Goal: Navigation & Orientation: Understand site structure

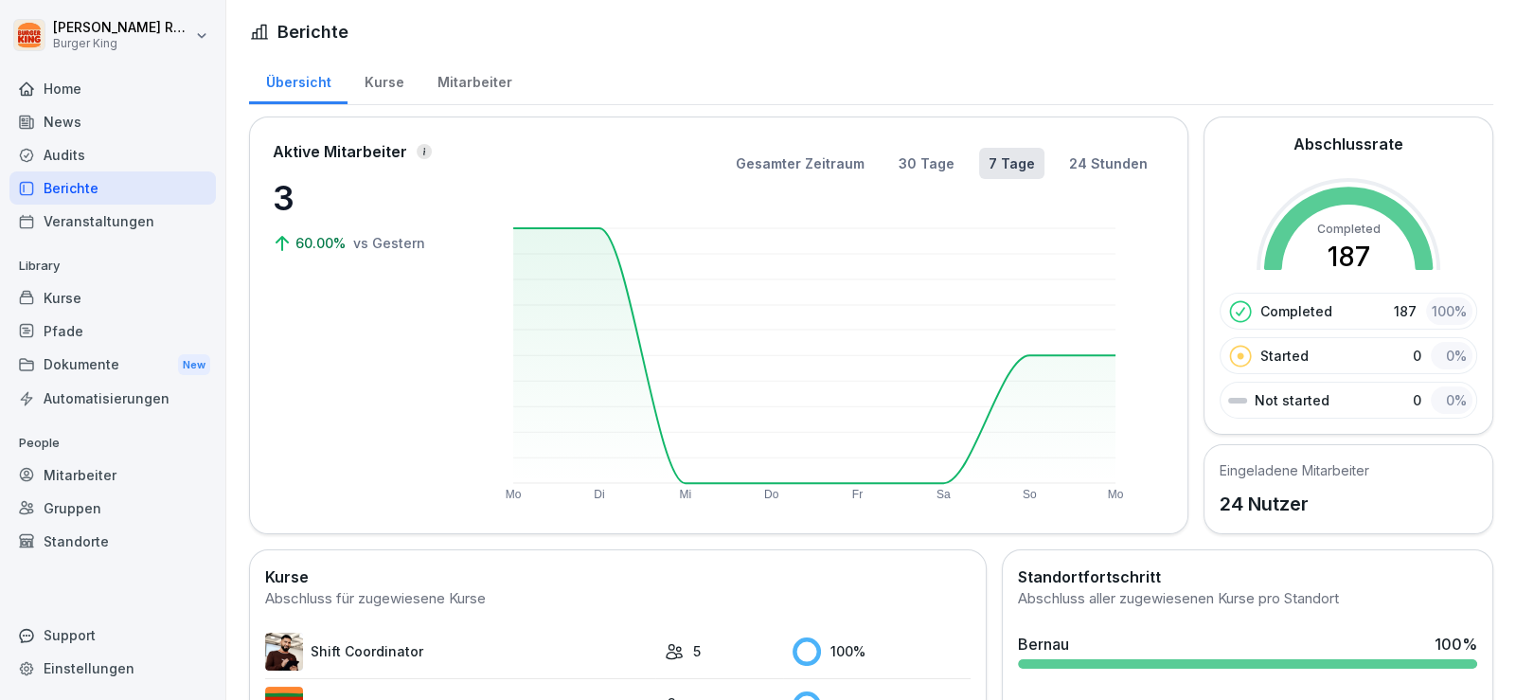
click at [83, 135] on div "News" at bounding box center [112, 121] width 206 height 33
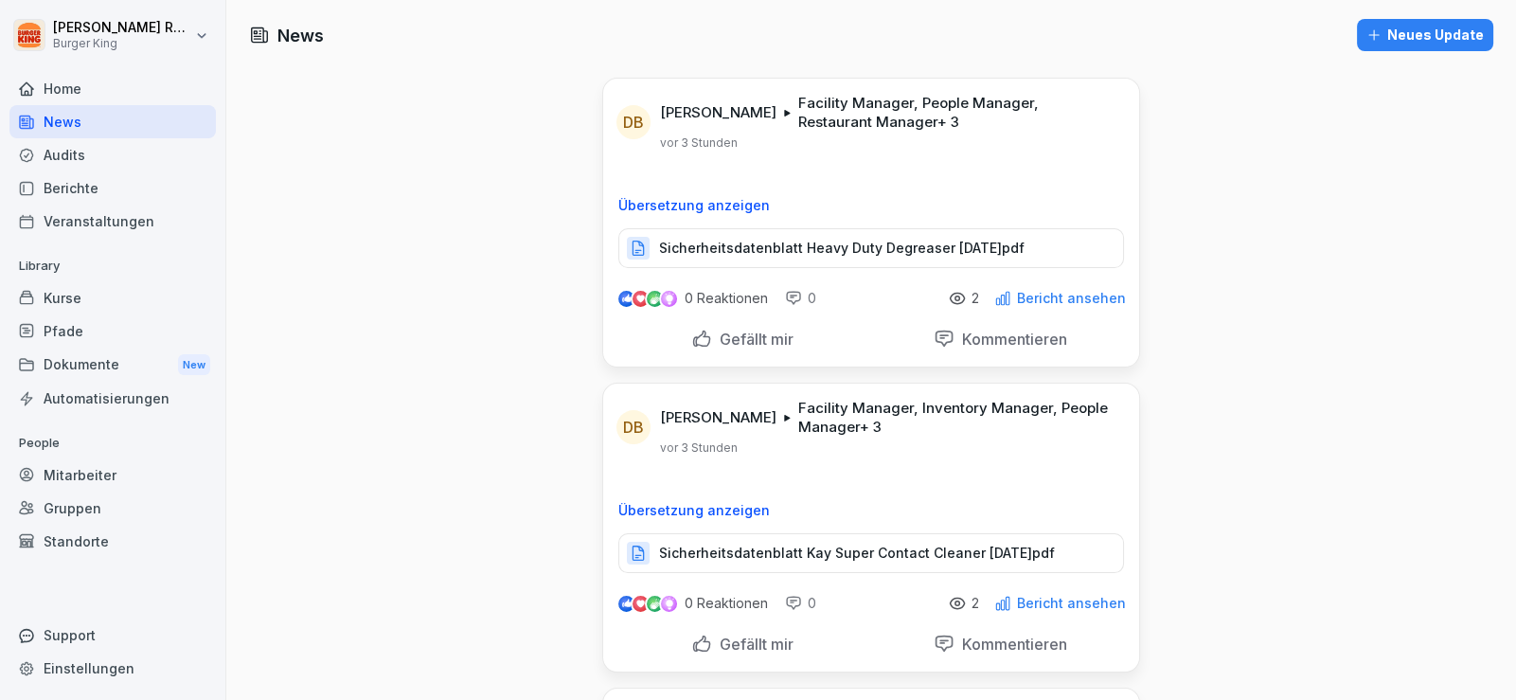
click at [80, 187] on div "Berichte" at bounding box center [112, 187] width 206 height 33
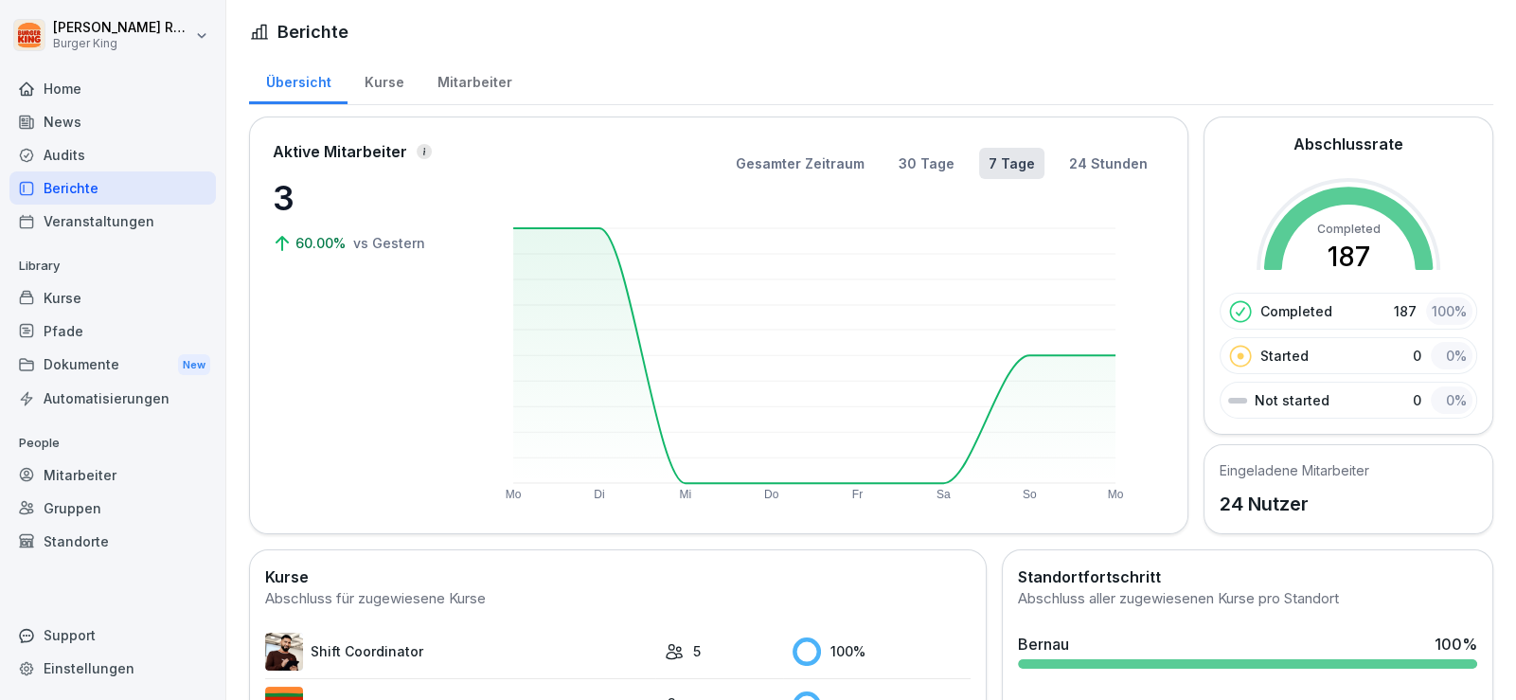
click at [469, 82] on div "Mitarbeiter" at bounding box center [474, 80] width 108 height 48
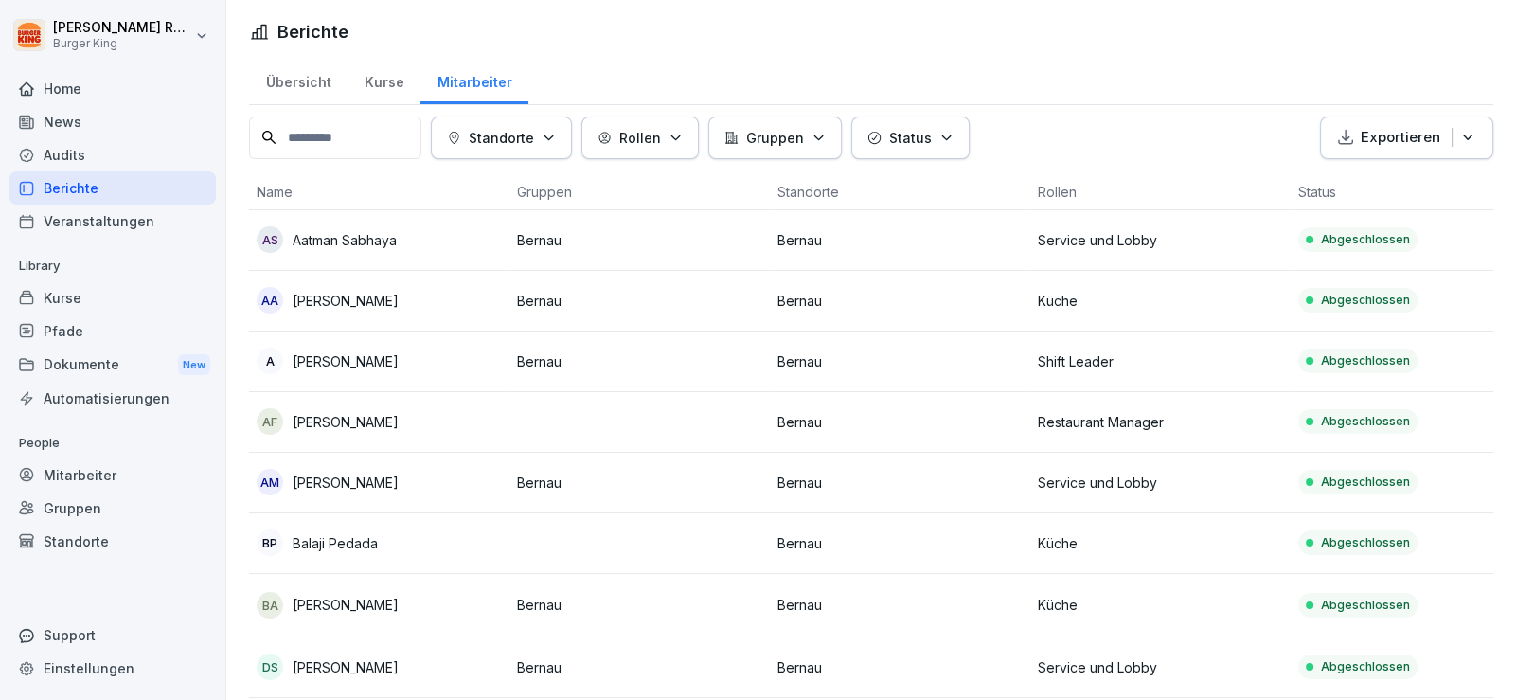
click at [68, 88] on div "Home" at bounding box center [112, 88] width 206 height 33
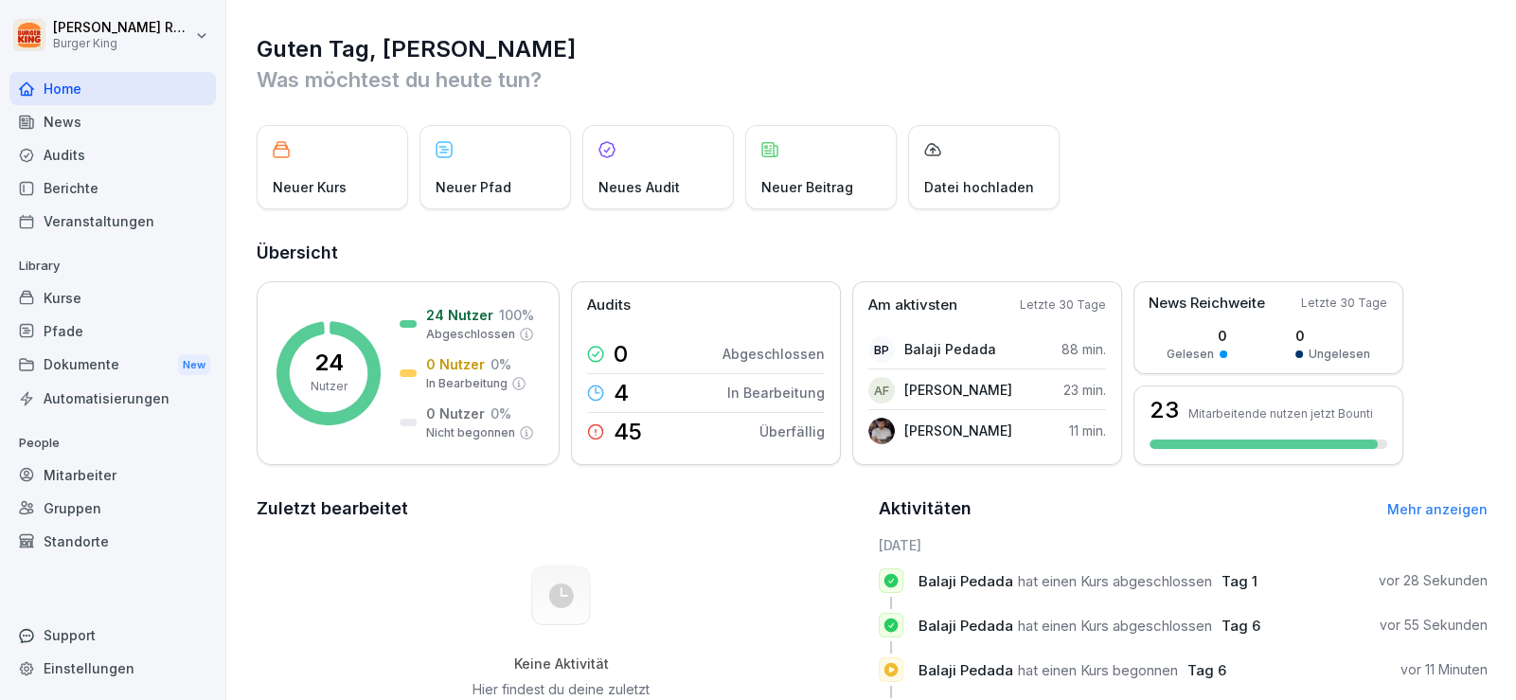
click at [1212, 523] on div "Aktivitäten Mehr anzeigen [DATE] Balaji Pedada hat einen Kurs abgeschlossen Tag…" at bounding box center [1183, 707] width 609 height 424
click at [622, 386] on p "4" at bounding box center [620, 393] width 15 height 23
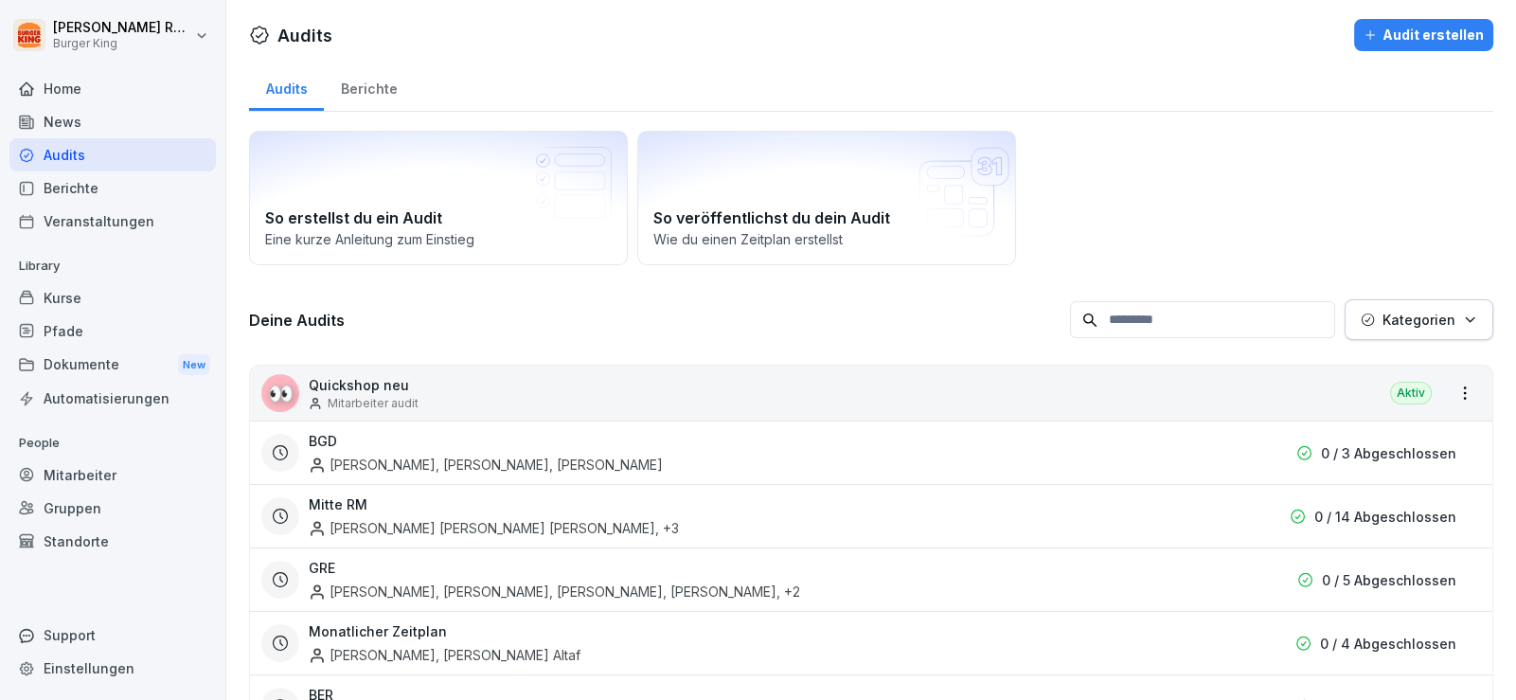
click at [67, 81] on div "Home" at bounding box center [112, 88] width 206 height 33
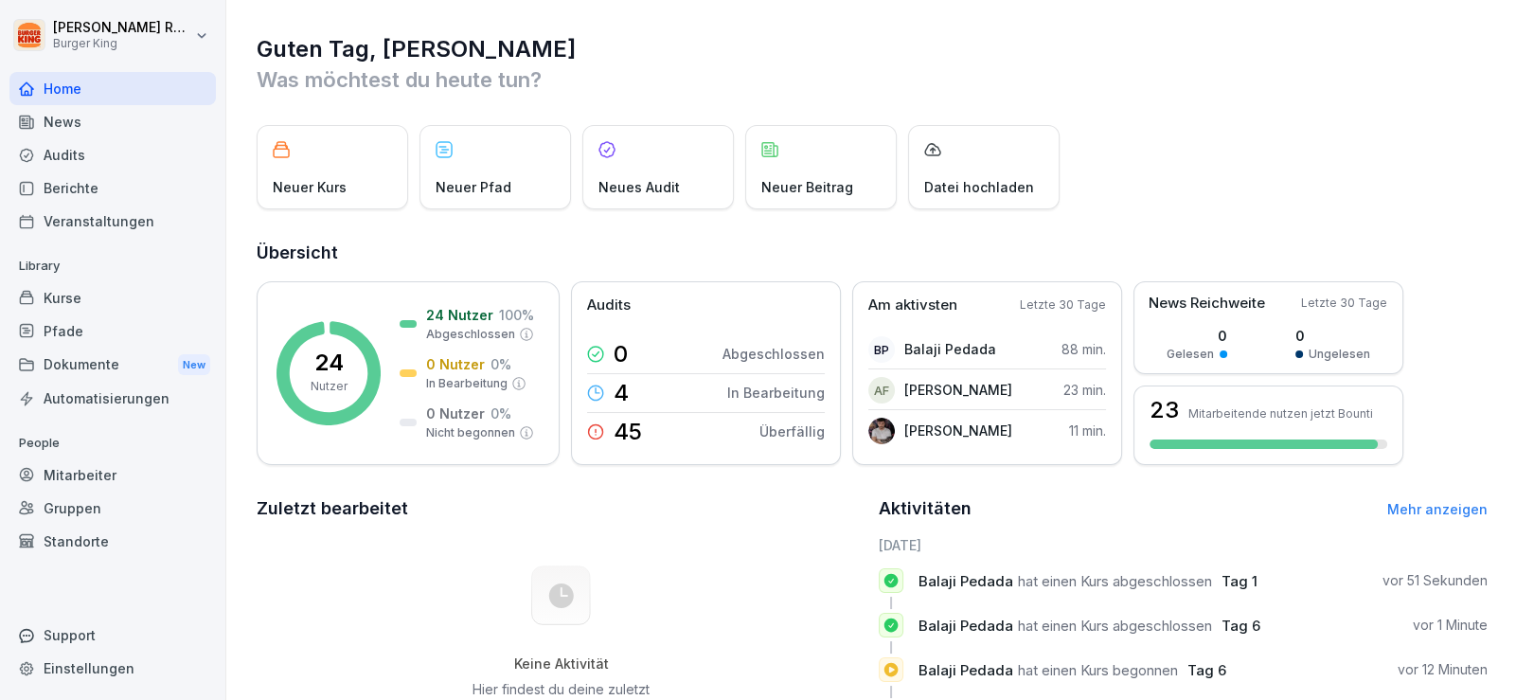
click at [70, 127] on div "News" at bounding box center [112, 121] width 206 height 33
